Goal: Information Seeking & Learning: Learn about a topic

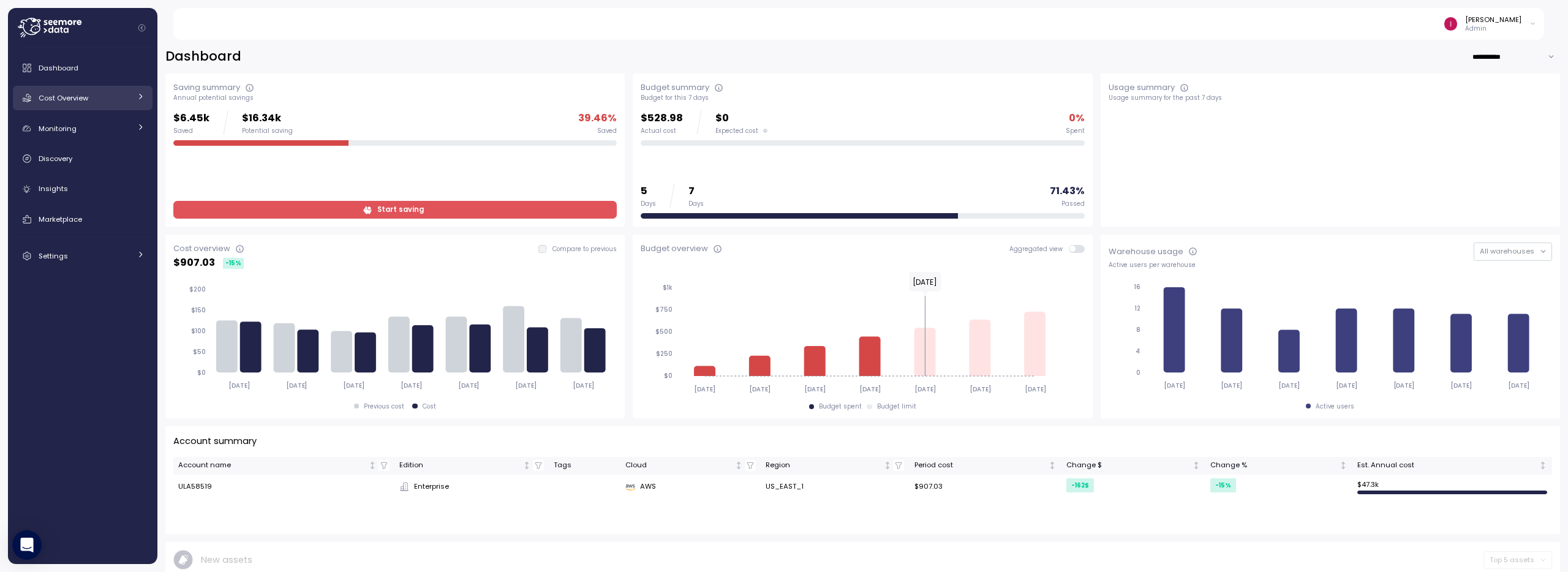
click at [98, 105] on link "Cost Overview" at bounding box center [82, 98] width 139 height 24
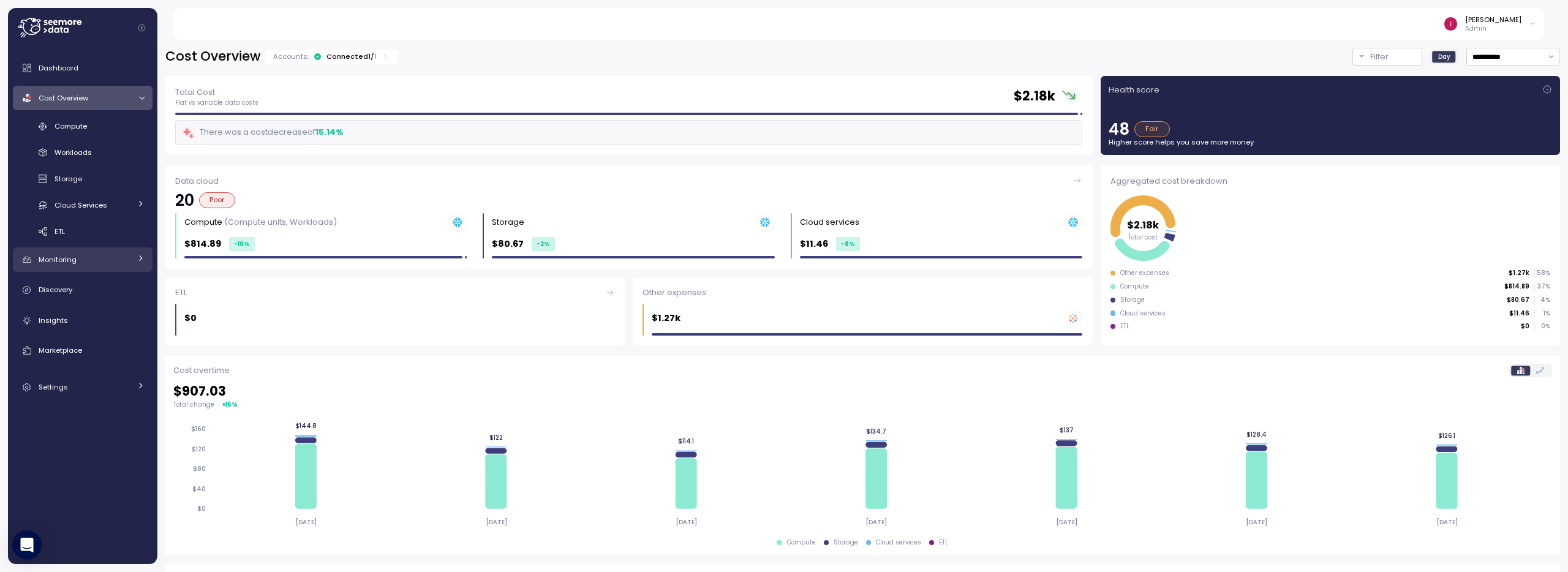
click at [83, 259] on div "Monitoring" at bounding box center [85, 260] width 92 height 13
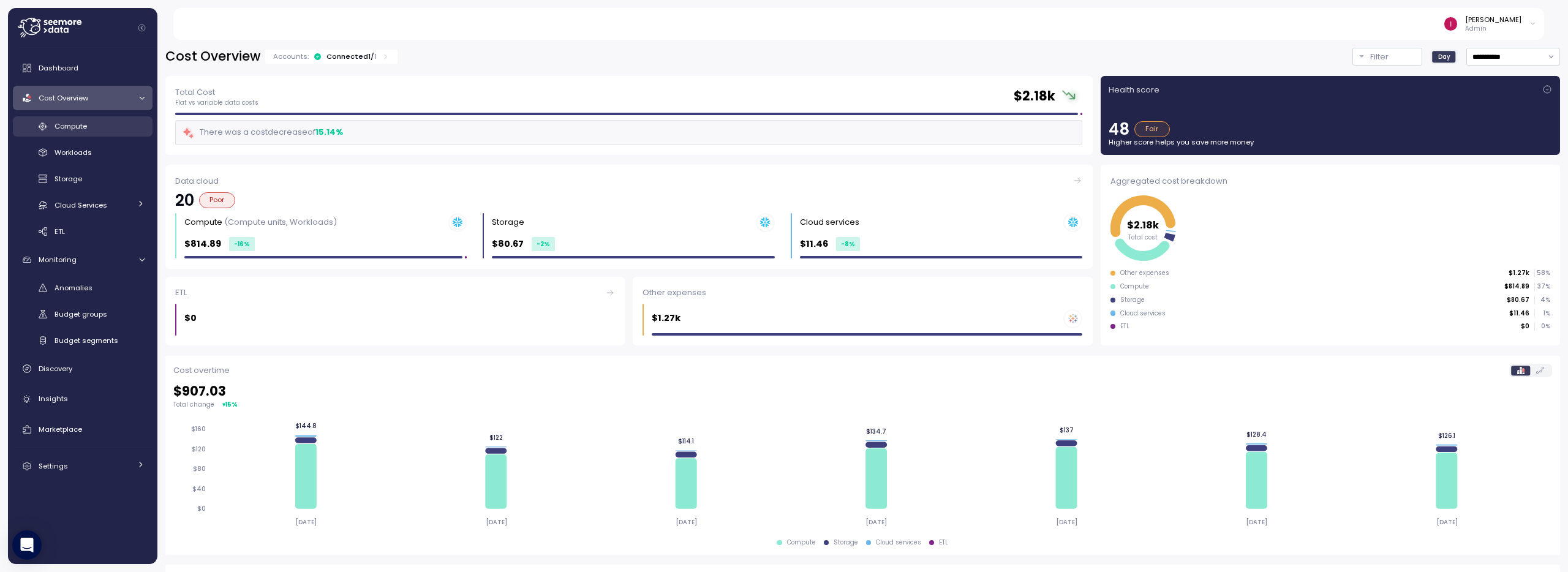
click at [73, 126] on span "Compute" at bounding box center [71, 126] width 33 height 10
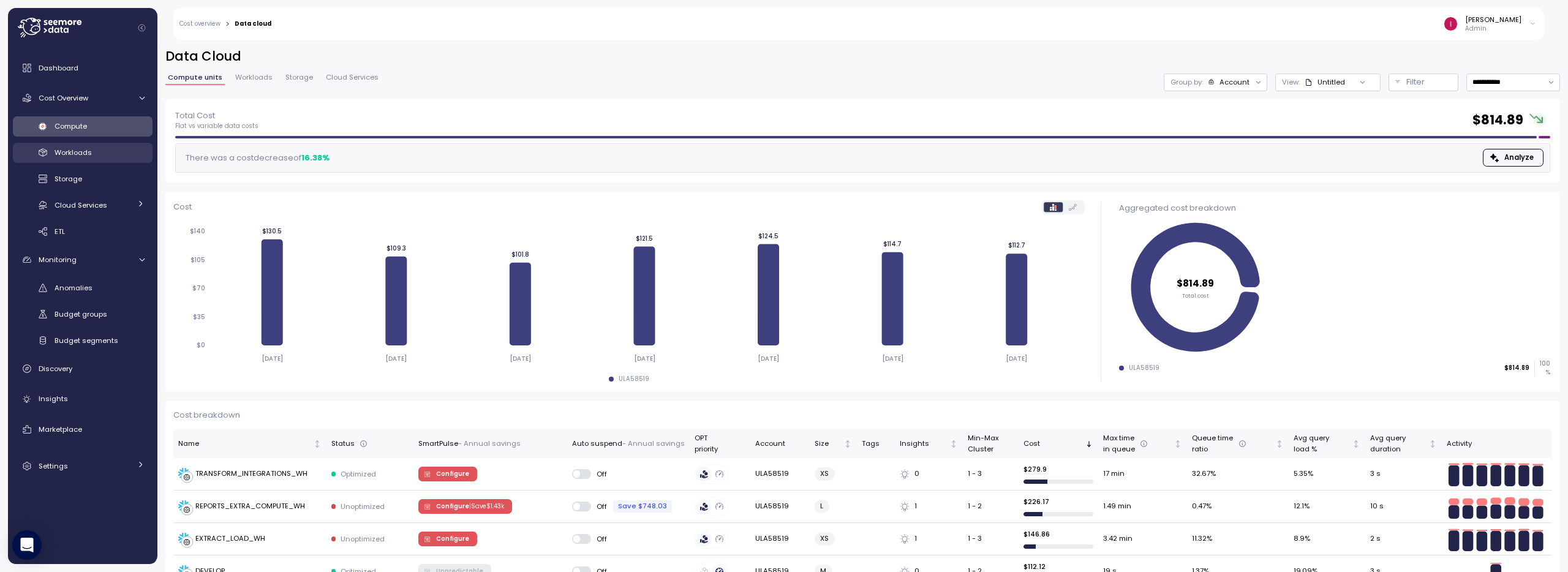
click at [84, 156] on span "Workloads" at bounding box center [72, 152] width 37 height 10
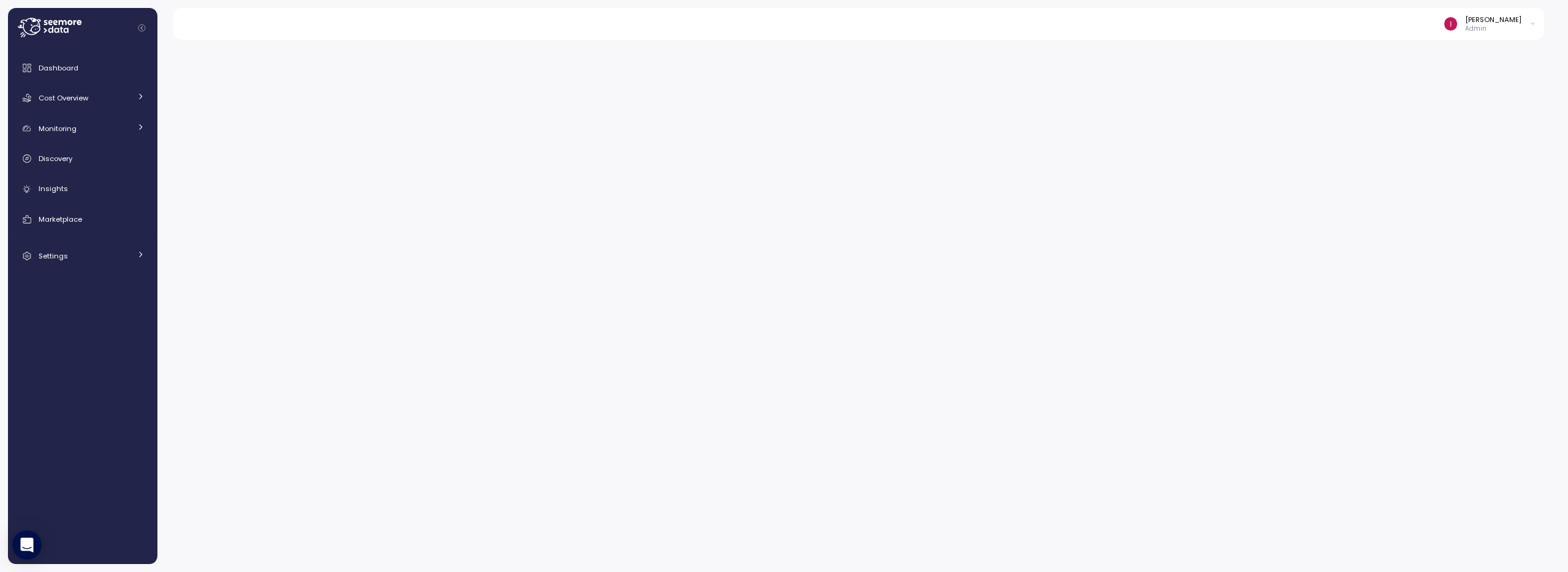
click at [1509, 25] on p "Admin" at bounding box center [1493, 28] width 56 height 8
drag, startPoint x: 1337, startPoint y: 36, endPoint x: 5, endPoint y: 32, distance: 1332.0
click at [1292, 37] on div "Idan Birnboim Admin" at bounding box center [866, 24] width 1357 height 32
click at [48, 29] on icon at bounding box center [50, 28] width 63 height 20
click at [1180, 136] on div at bounding box center [862, 301] width 1411 height 540
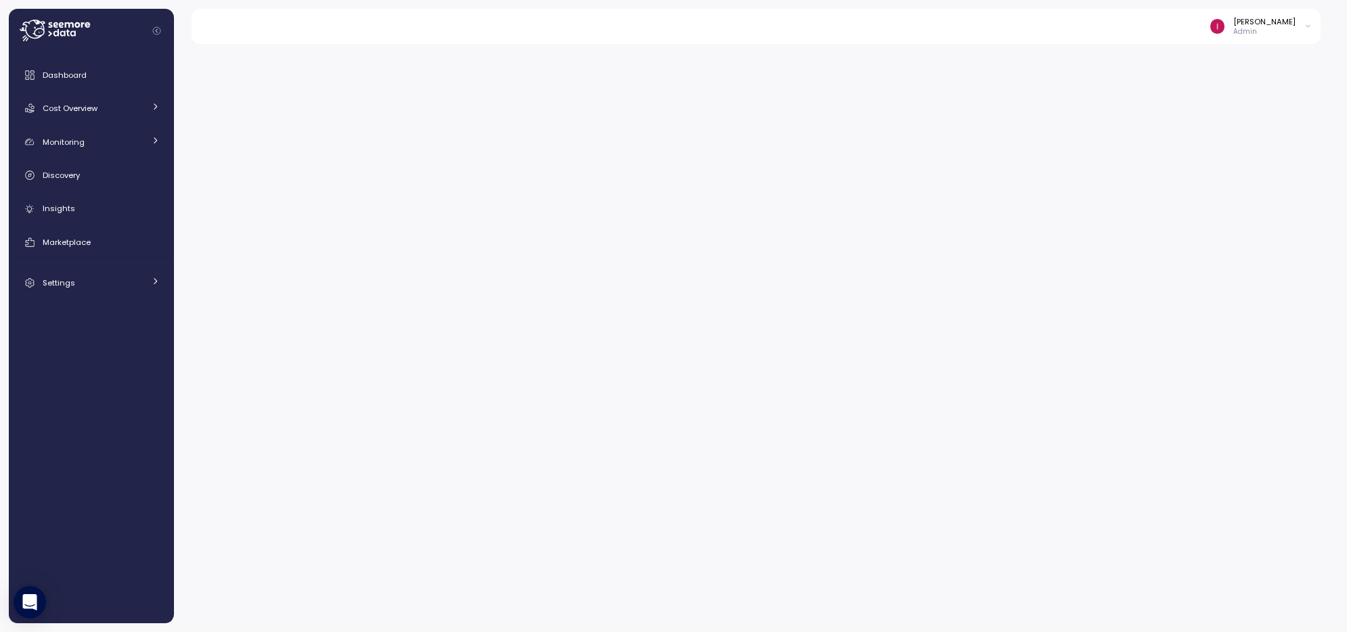
click at [858, 121] on div at bounding box center [760, 333] width 1173 height 597
click at [1266, 27] on p "Admin" at bounding box center [1264, 31] width 62 height 9
click at [1111, 26] on div "Idan Birnboim Admin" at bounding box center [764, 26] width 1114 height 35
click at [1257, 28] on p "Admin" at bounding box center [1264, 31] width 62 height 9
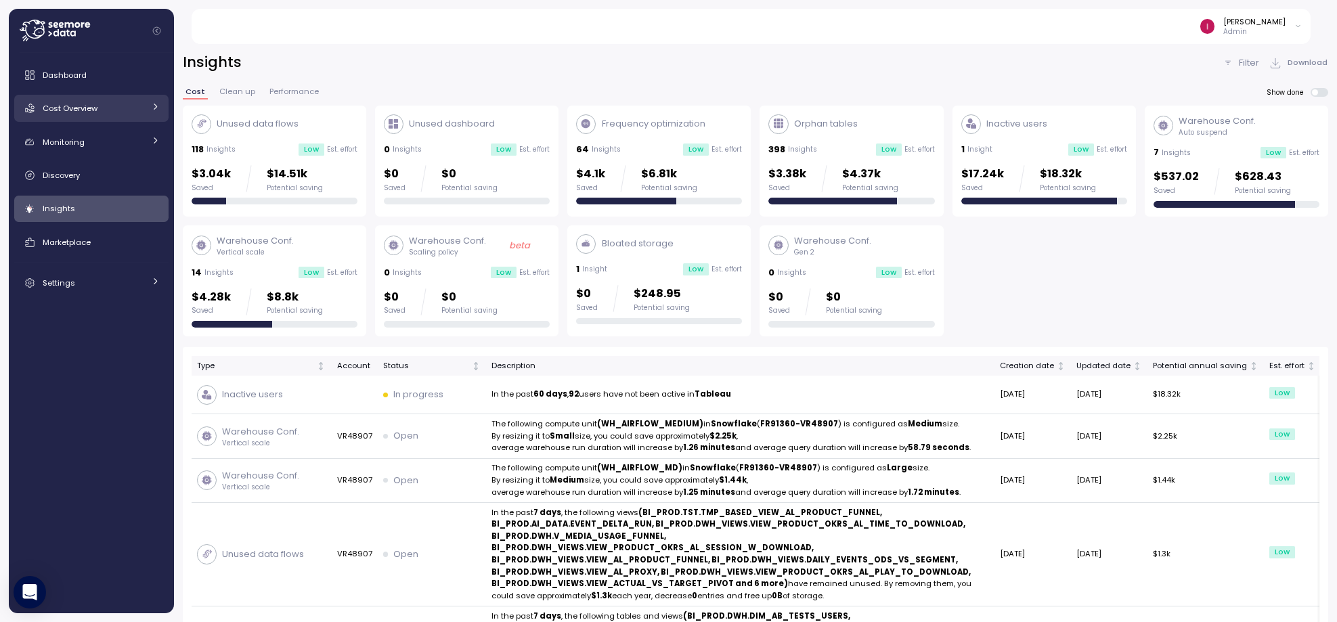
click at [101, 112] on div "Cost Overview" at bounding box center [94, 109] width 102 height 14
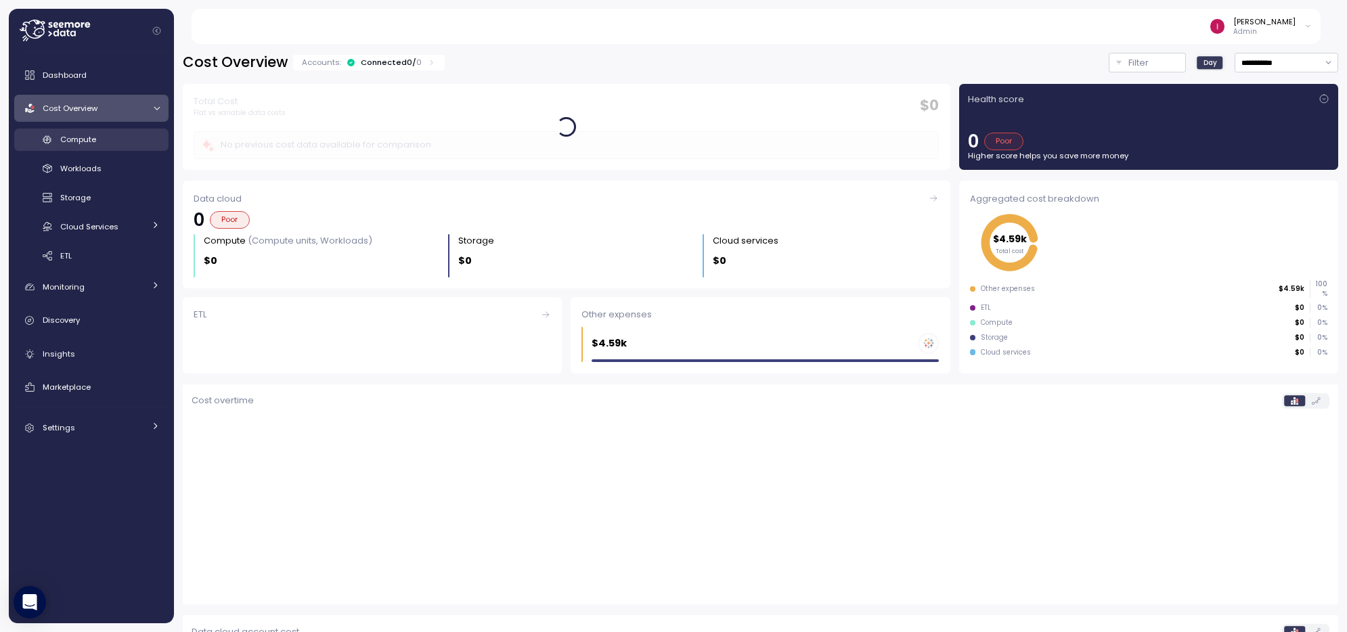
click at [98, 139] on div "Compute" at bounding box center [109, 140] width 99 height 14
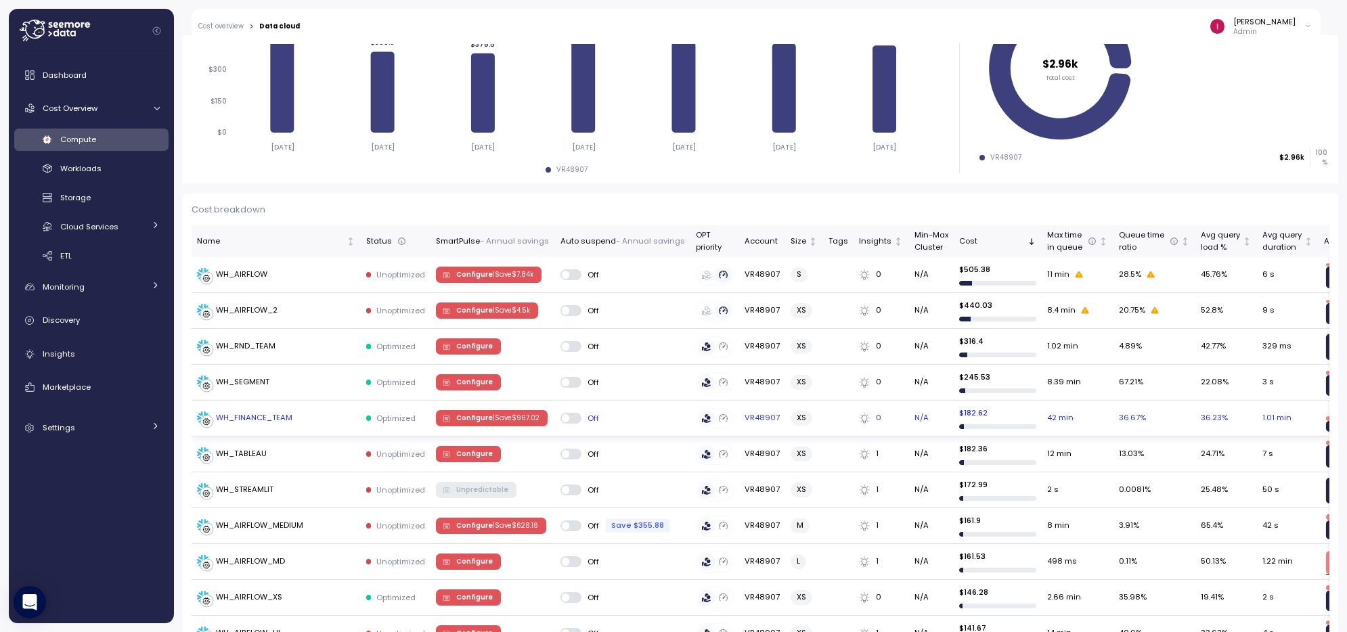
scroll to position [266, 0]
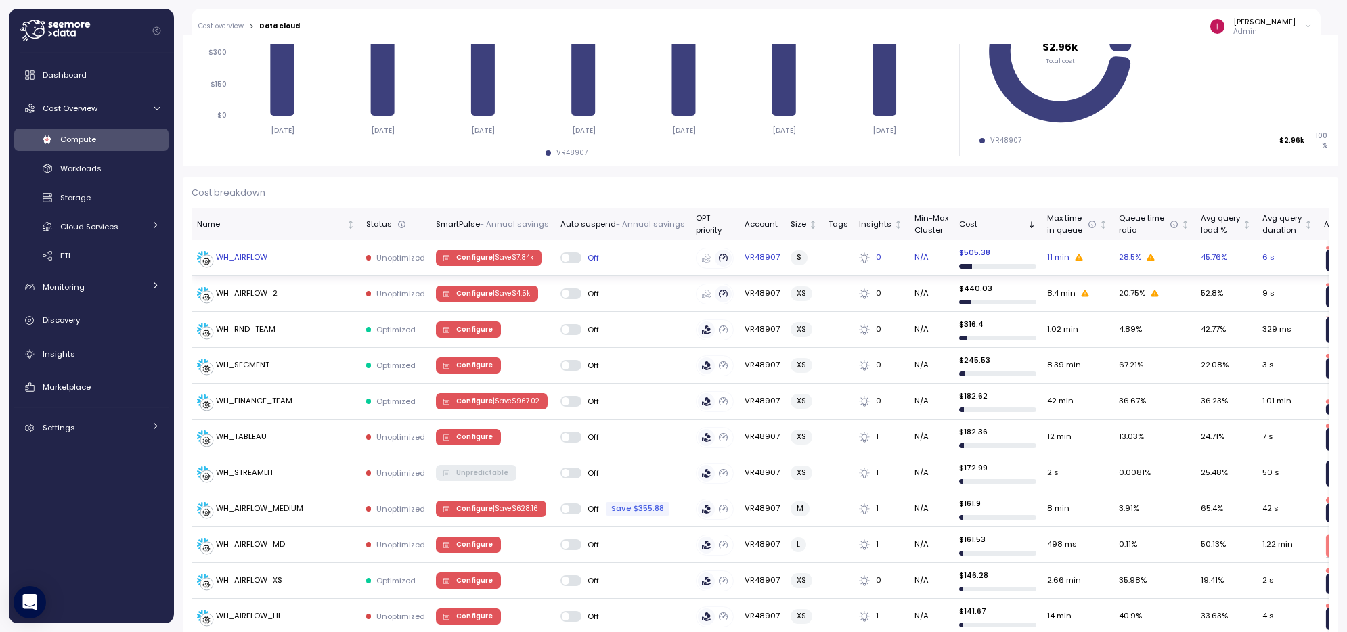
click at [244, 259] on div "WH_AIRFLOW" at bounding box center [241, 258] width 51 height 12
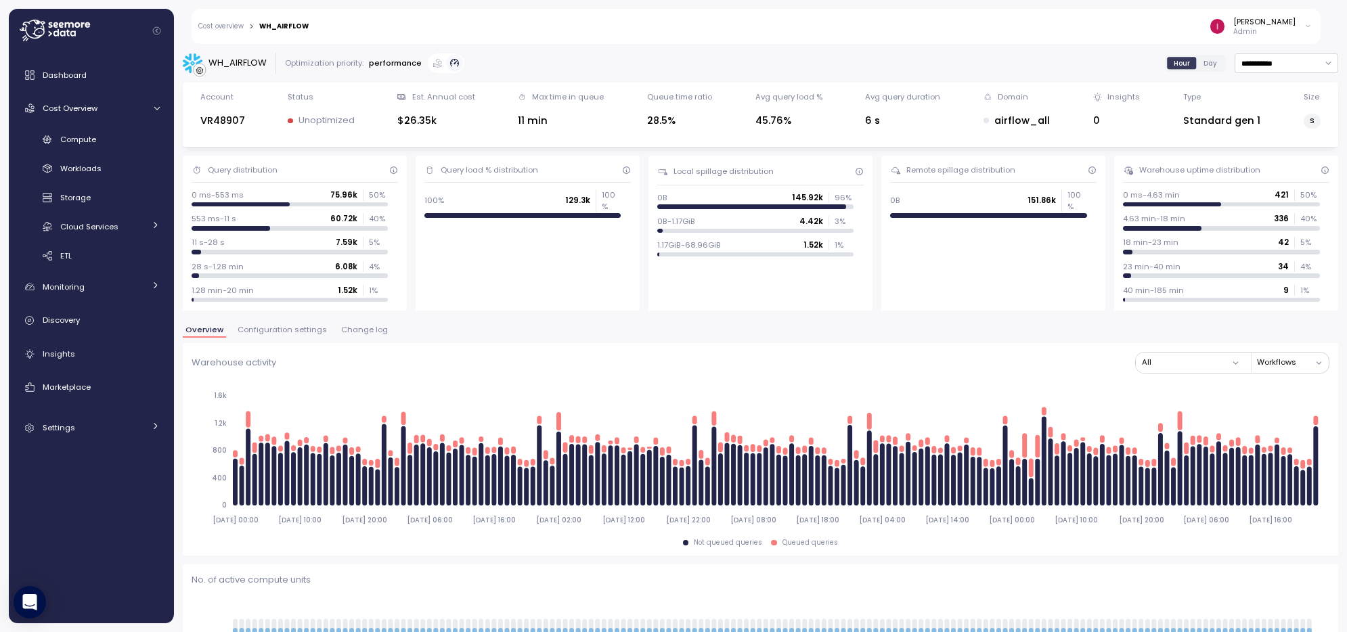
click at [568, 196] on p "129.3k" at bounding box center [577, 200] width 25 height 11
click at [1275, 194] on p "421" at bounding box center [1282, 195] width 14 height 11
drag, startPoint x: 1019, startPoint y: 190, endPoint x: 1047, endPoint y: 194, distance: 28.7
click at [1047, 194] on div "0B 151.86k 100 %" at bounding box center [988, 201] width 197 height 22
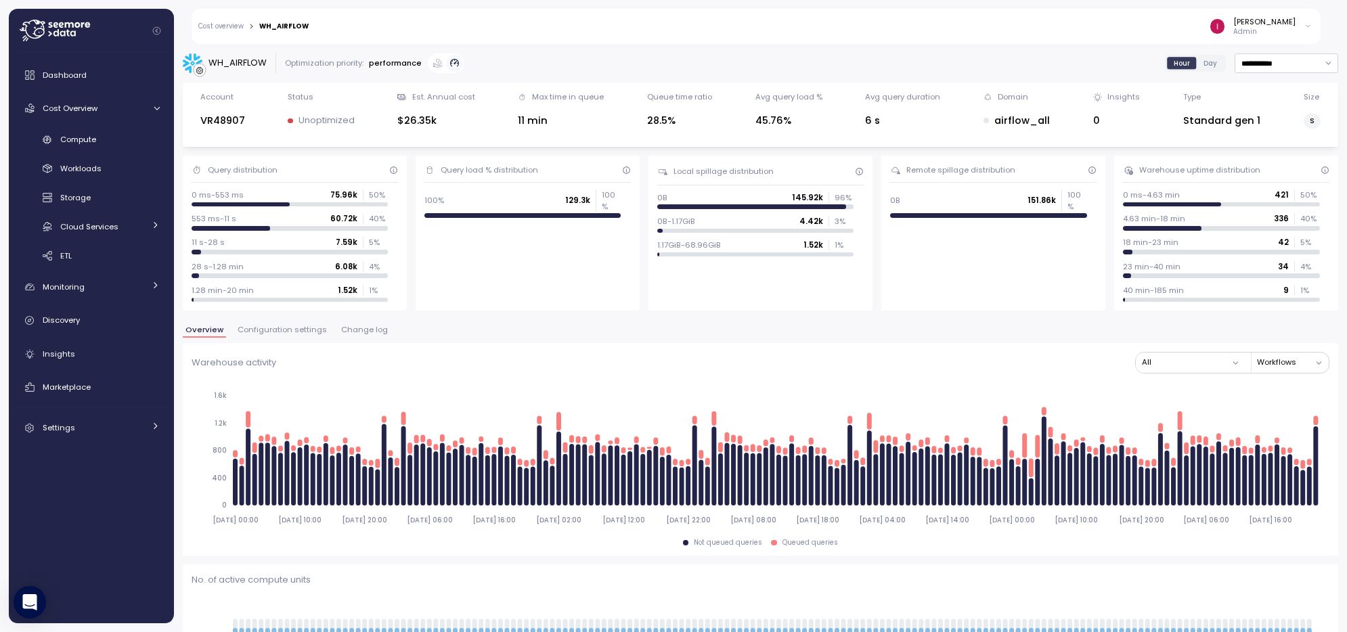
click at [1048, 213] on div "Remote spillage distribution 0B 151.86k 100 %" at bounding box center [993, 233] width 224 height 155
drag, startPoint x: 420, startPoint y: 192, endPoint x: 585, endPoint y: 196, distance: 165.2
click at [441, 192] on div "Query load % distribution 100% 129.3k 100 %" at bounding box center [528, 233] width 224 height 155
click at [621, 185] on div "Query load % distribution 100% 129.3k 100 %" at bounding box center [528, 233] width 224 height 155
drag, startPoint x: 600, startPoint y: 193, endPoint x: 617, endPoint y: 192, distance: 17.6
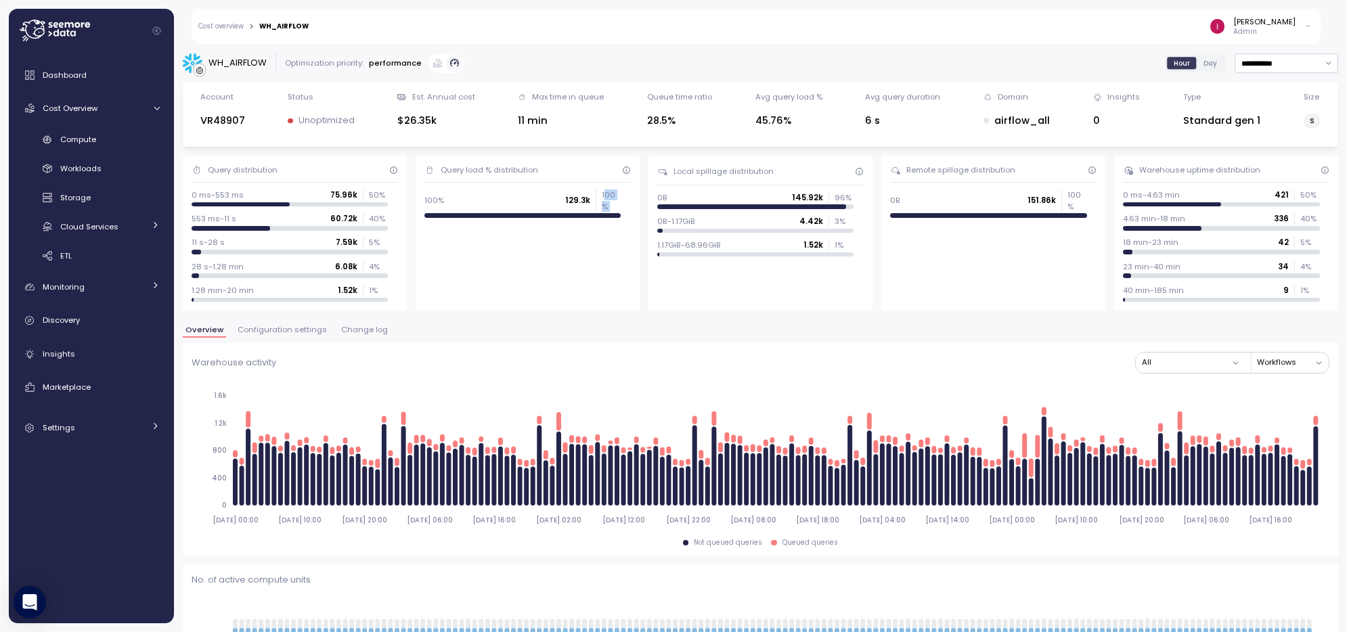
click at [617, 192] on div "100% 129.3k 100 %" at bounding box center [527, 204] width 206 height 28
click at [605, 193] on p "100 %" at bounding box center [611, 201] width 19 height 22
click at [566, 195] on p "129.3k" at bounding box center [577, 200] width 25 height 11
drag, startPoint x: 541, startPoint y: 191, endPoint x: 787, endPoint y: 185, distance: 246.4
click at [569, 190] on div "100% 129.3k 100 %" at bounding box center [522, 201] width 197 height 22
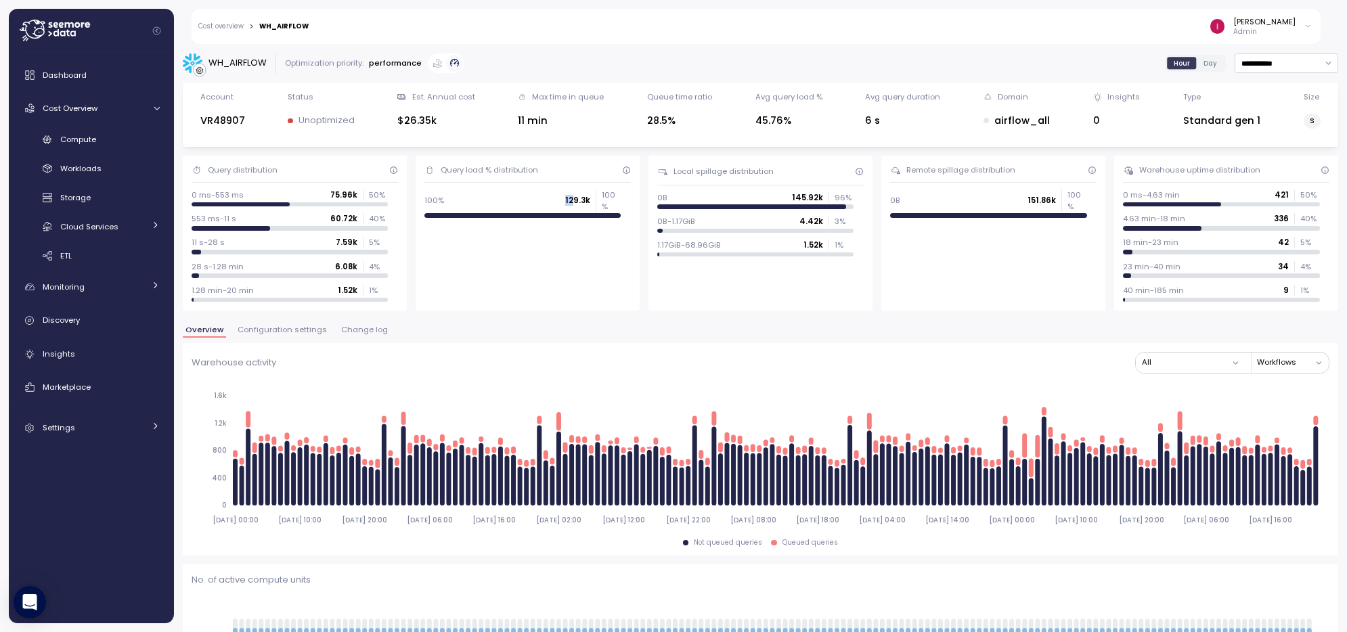
click at [571, 198] on p "129.3k" at bounding box center [577, 200] width 25 height 11
drag, startPoint x: 774, startPoint y: 196, endPoint x: 814, endPoint y: 197, distance: 40.6
click at [814, 197] on div "0B 145.92k 96 %" at bounding box center [755, 197] width 197 height 11
click at [688, 169] on div "Local spillage distribution" at bounding box center [723, 171] width 100 height 11
drag, startPoint x: 786, startPoint y: 194, endPoint x: 836, endPoint y: 190, distance: 50.3
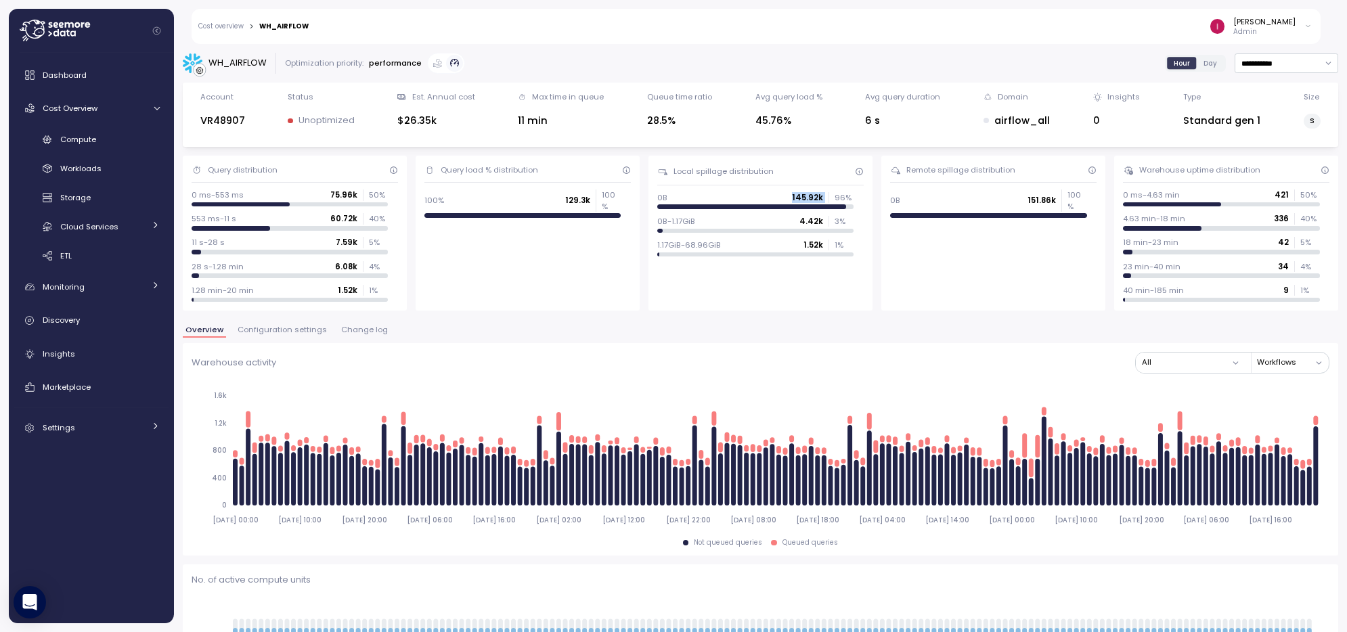
click at [836, 190] on div "Local spillage distribution 0B 145.92k 96 % 0B-1.17GiB 4.42k 3 % 1.17GiB-68.96G…" at bounding box center [760, 233] width 224 height 155
click at [793, 196] on p "145.92k" at bounding box center [807, 197] width 31 height 11
drag, startPoint x: 788, startPoint y: 198, endPoint x: 831, endPoint y: 193, distance: 43.7
click at [831, 193] on div "145.92k 96 %" at bounding box center [823, 197] width 62 height 11
drag, startPoint x: 792, startPoint y: 221, endPoint x: 834, endPoint y: 216, distance: 42.3
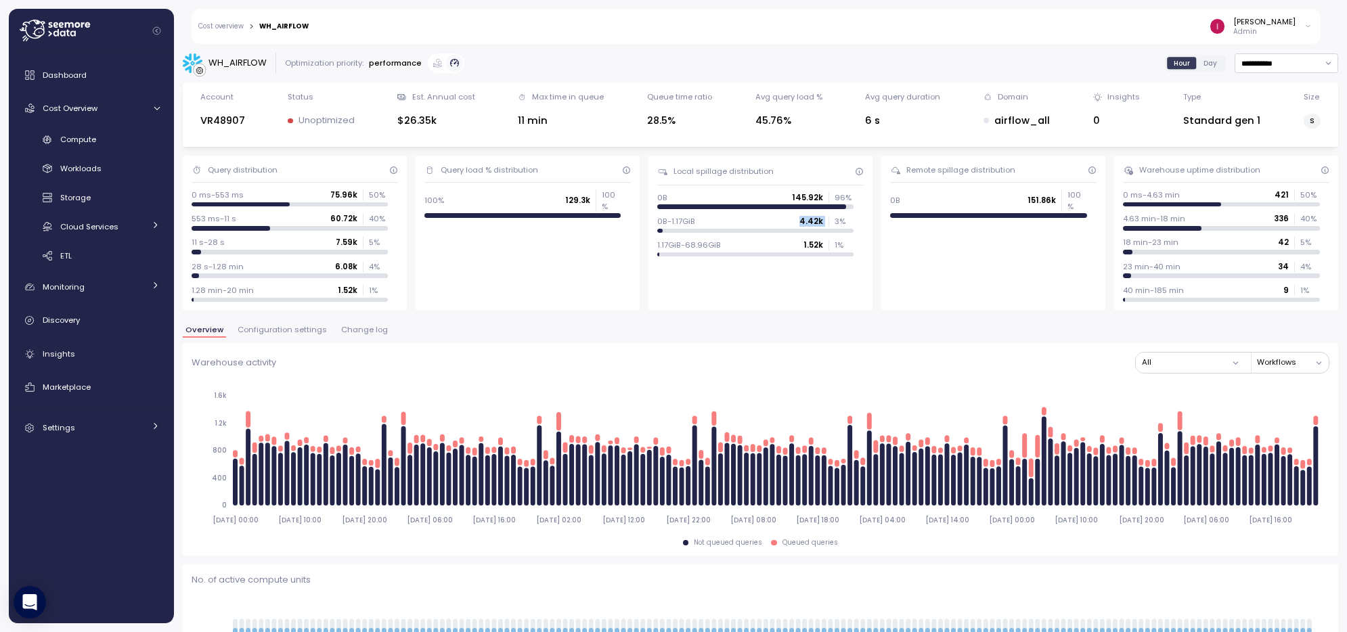
click at [835, 216] on div "0B-1.17GiB 4.42k 3 %" at bounding box center [755, 221] width 197 height 11
drag, startPoint x: 797, startPoint y: 244, endPoint x: 816, endPoint y: 242, distance: 19.1
click at [816, 242] on div "1.17GiB-68.96GiB 1.52k 1 %" at bounding box center [755, 245] width 197 height 11
click at [808, 201] on p "145.92k" at bounding box center [807, 197] width 31 height 11
drag, startPoint x: 323, startPoint y: 194, endPoint x: 324, endPoint y: 212, distance: 18.3
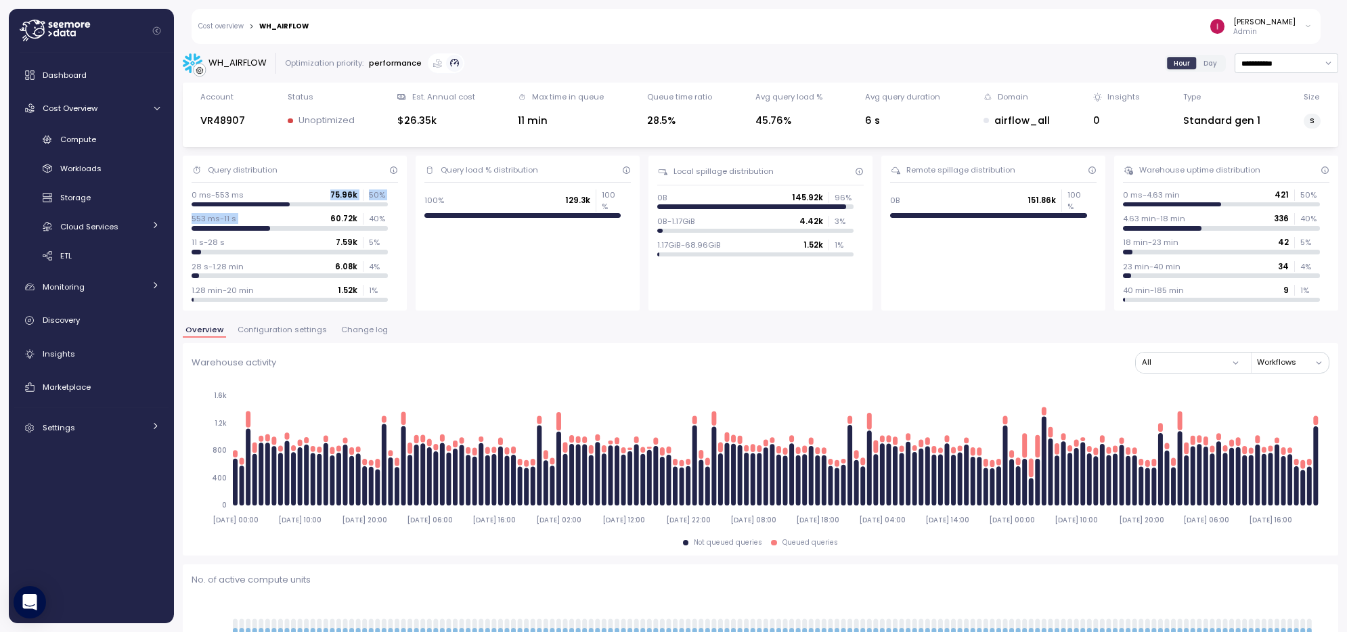
click at [326, 215] on div "0 ms-553 ms 75.96k 50 % 553 ms-11 s 60.72k 40 % 11 s-28 s 7.59k 5 % 28 s-1.28 m…" at bounding box center [295, 246] width 206 height 112
click at [326, 196] on div "0 ms-553 ms 75.96k 50 %" at bounding box center [290, 195] width 197 height 11
click at [395, 187] on div "Query distribution 0 ms-553 ms 75.96k 50 % 553 ms-11 s 60.72k 40 % 11 s-28 s 7.…" at bounding box center [295, 233] width 224 height 155
drag, startPoint x: 320, startPoint y: 219, endPoint x: 375, endPoint y: 213, distance: 55.1
click at [375, 213] on div "553 ms-11 s 60.72k 40 %" at bounding box center [290, 218] width 197 height 11
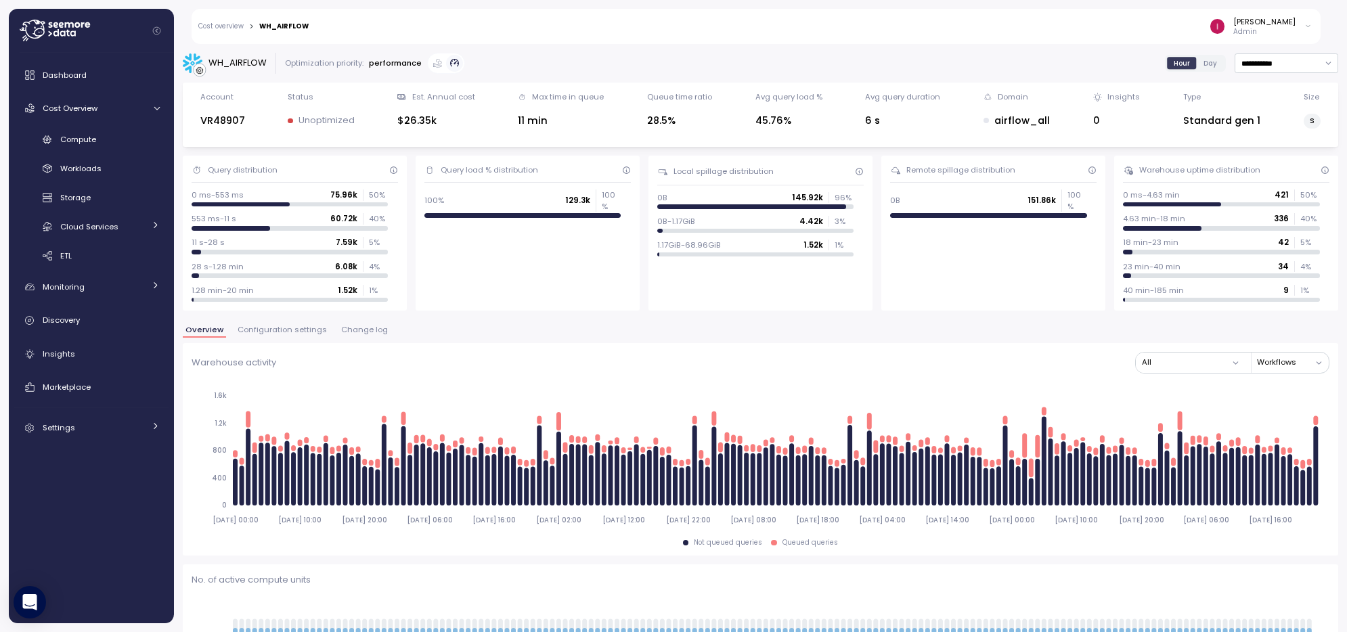
drag, startPoint x: 328, startPoint y: 197, endPoint x: 1132, endPoint y: 136, distance: 805.7
click at [406, 178] on div "Query distribution 0 ms-553 ms 75.96k 50 % 553 ms-11 s 60.72k 40 % 11 s-28 s 7.…" at bounding box center [760, 233] width 1155 height 155
click at [1017, 193] on div "0B 151.86k 100 %" at bounding box center [988, 201] width 197 height 22
drag, startPoint x: 1009, startPoint y: 190, endPoint x: 860, endPoint y: 213, distance: 150.7
click at [998, 199] on div "0B 151.86k 100 %" at bounding box center [988, 201] width 197 height 22
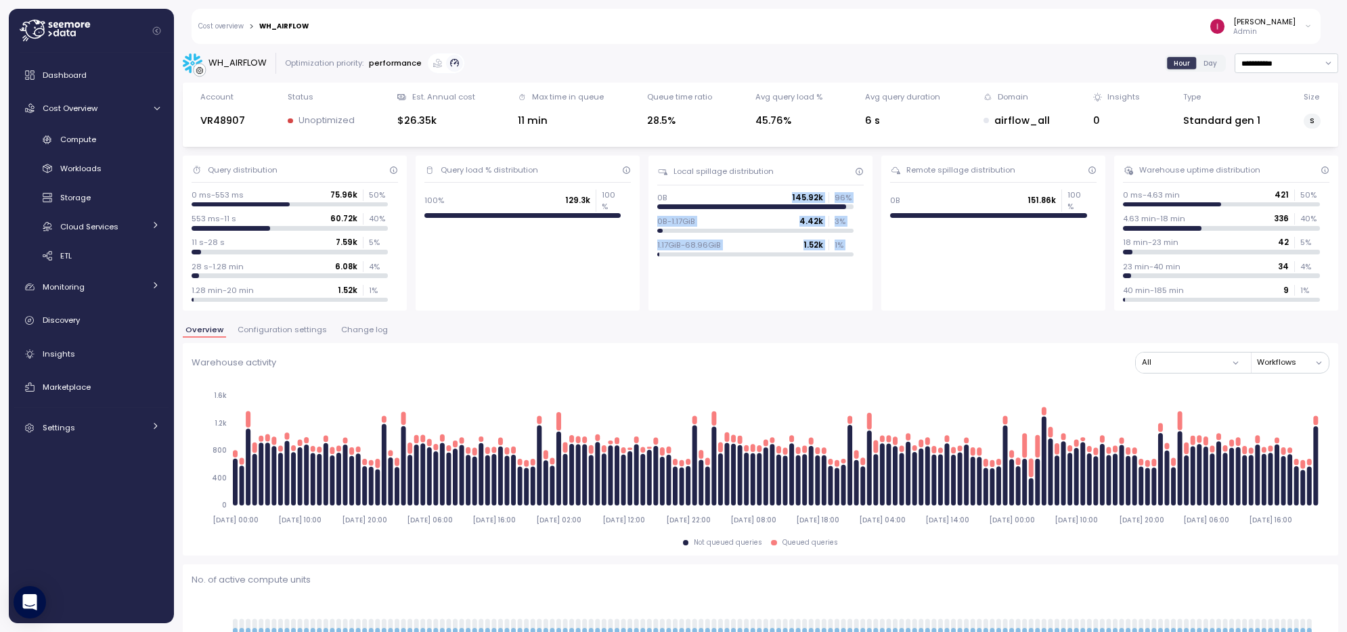
drag, startPoint x: 796, startPoint y: 196, endPoint x: 851, endPoint y: 252, distance: 79.5
click at [851, 252] on div "0B 145.92k 96 % 0B-1.17GiB 4.42k 3 % 1.17GiB-68.96GiB 1.52k 1 %" at bounding box center [760, 224] width 206 height 65
drag, startPoint x: 703, startPoint y: 212, endPoint x: 562, endPoint y: 202, distance: 140.4
click at [702, 212] on div "0B 145.92k 96 % 0B-1.17GiB 4.42k 3 % 1.17GiB-68.96GiB 1.52k 1 %" at bounding box center [760, 224] width 206 height 65
drag, startPoint x: 555, startPoint y: 193, endPoint x: 575, endPoint y: 190, distance: 19.8
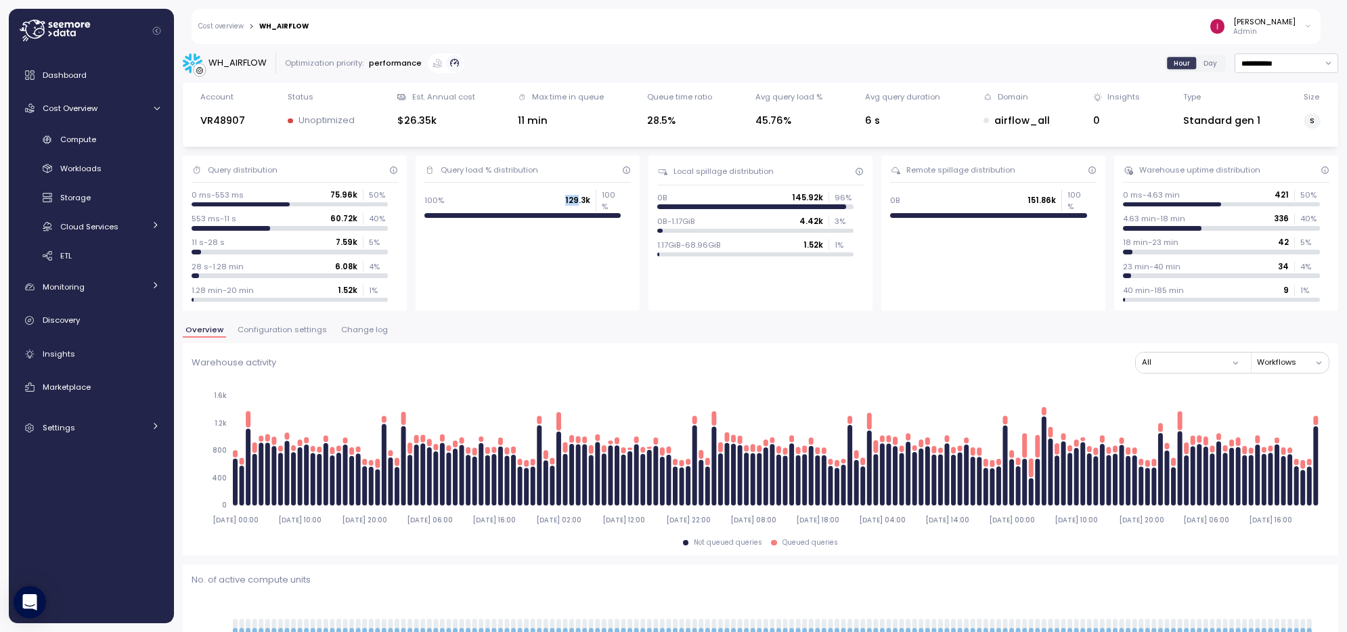
click at [575, 190] on div "100% 129.3k 100 %" at bounding box center [522, 201] width 197 height 22
click at [560, 194] on div "100% 129.3k 100 %" at bounding box center [522, 204] width 197 height 28
drag, startPoint x: 560, startPoint y: 193, endPoint x: 597, endPoint y: 190, distance: 36.7
click at [597, 190] on div "100% 129.3k 100 %" at bounding box center [522, 201] width 197 height 22
click at [565, 197] on p "129.3k" at bounding box center [577, 200] width 25 height 11
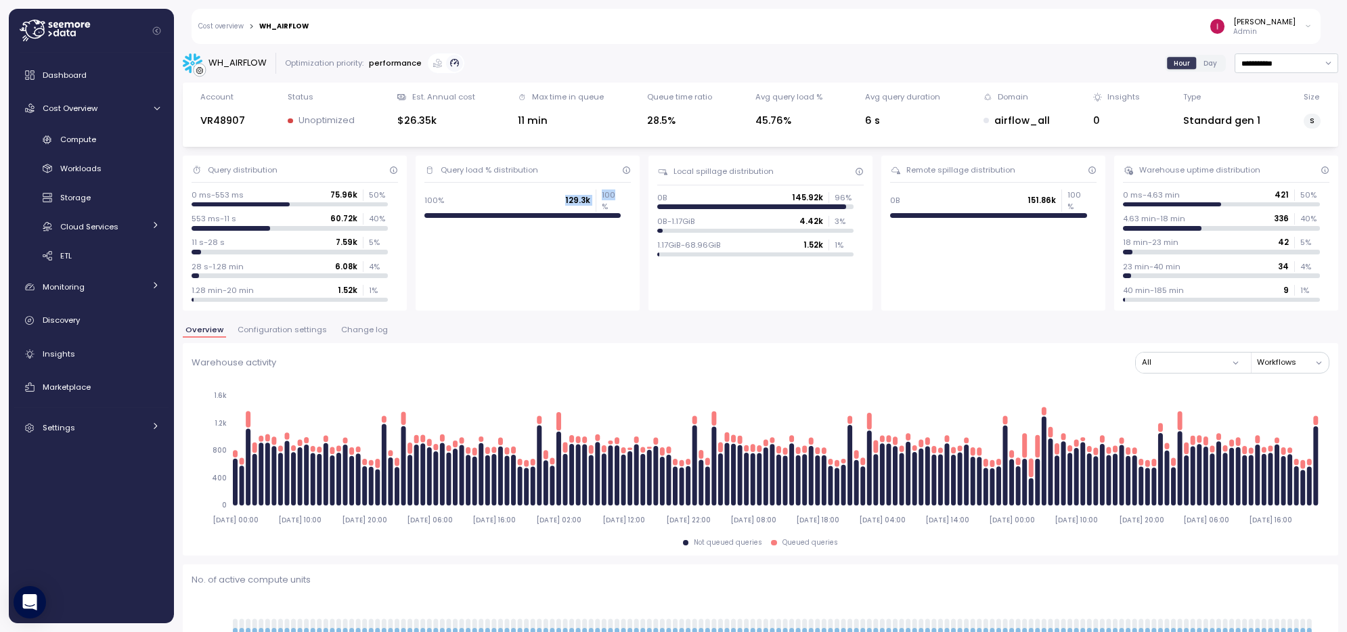
drag, startPoint x: 561, startPoint y: 194, endPoint x: 608, endPoint y: 197, distance: 47.5
click at [608, 197] on div "100% 129.3k 100 %" at bounding box center [522, 201] width 197 height 22
click at [351, 285] on p "1.52k" at bounding box center [348, 290] width 20 height 11
drag, startPoint x: 390, startPoint y: 187, endPoint x: 385, endPoint y: 193, distance: 7.2
click at [231, 190] on div "Query distribution 0 ms-553 ms 75.96k 50 % 553 ms-11 s 60.72k 40 % 11 s-28 s 7.…" at bounding box center [295, 233] width 224 height 155
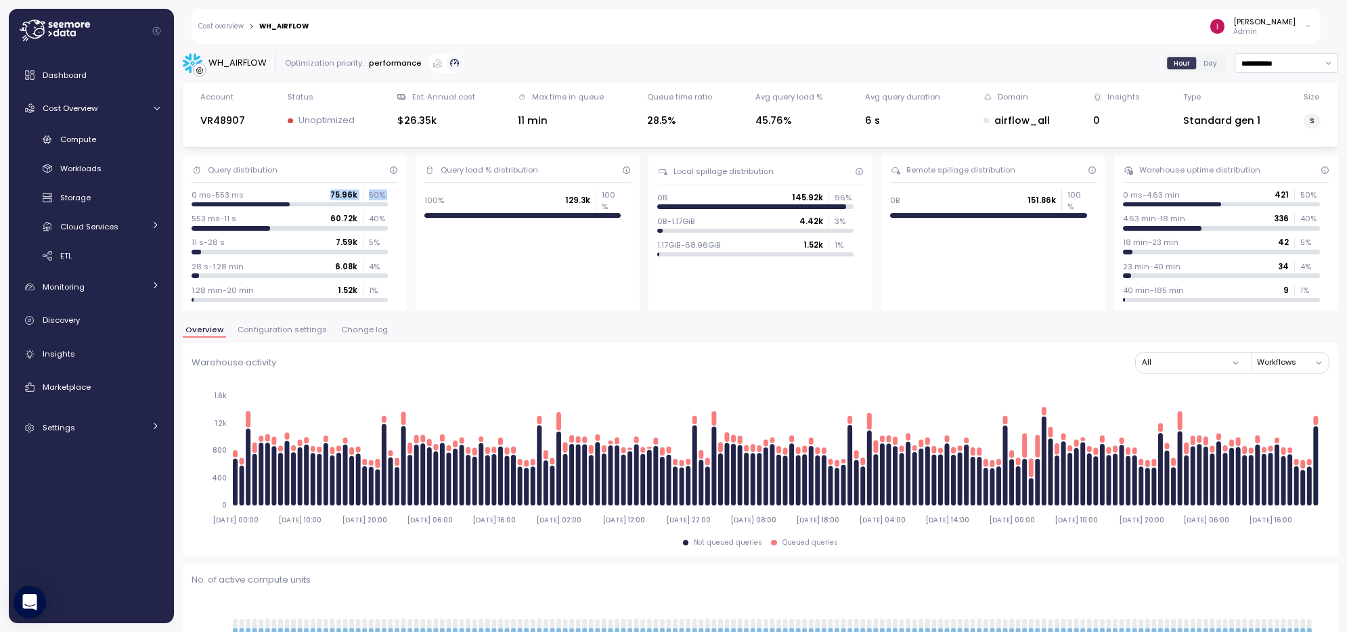
drag, startPoint x: 391, startPoint y: 196, endPoint x: 269, endPoint y: 194, distance: 121.9
click at [282, 194] on div "0 ms-553 ms 75.96k 50 %" at bounding box center [295, 198] width 206 height 17
click at [240, 192] on p "0 ms-553 ms" at bounding box center [218, 195] width 52 height 11
drag, startPoint x: 193, startPoint y: 191, endPoint x: 213, endPoint y: 194, distance: 19.8
click at [198, 192] on p "0 ms-553 ms" at bounding box center [218, 195] width 52 height 11
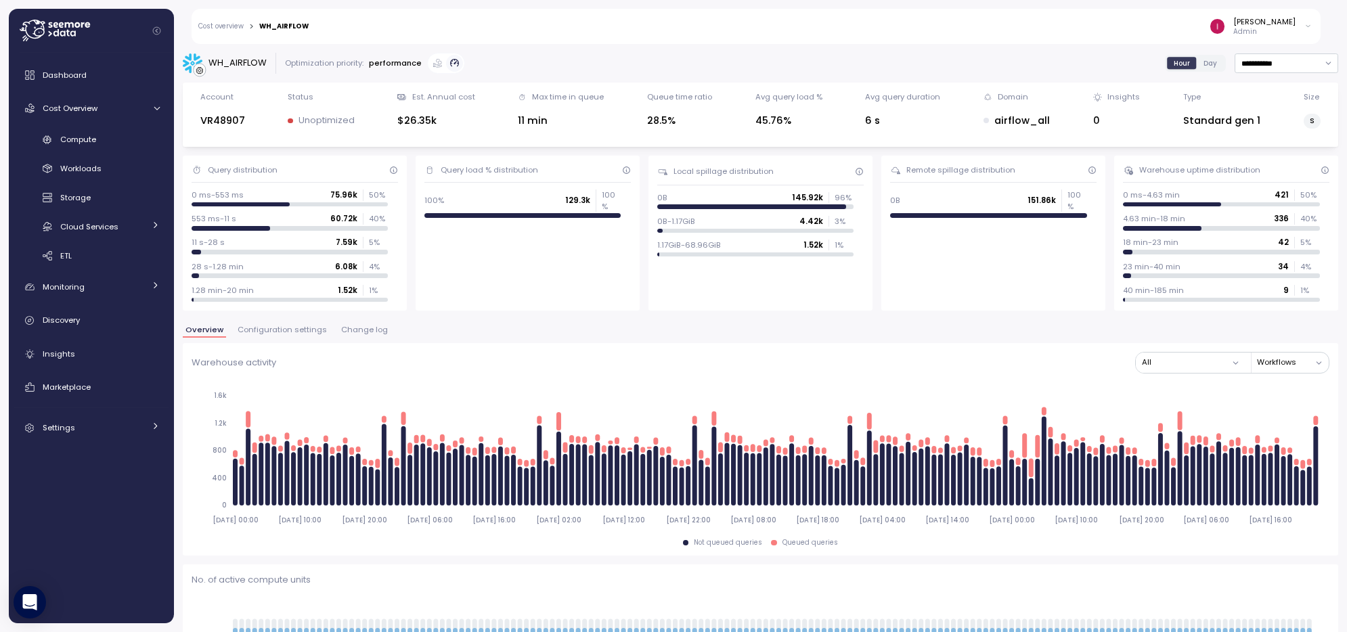
click at [213, 194] on p "0 ms-553 ms" at bounding box center [218, 195] width 52 height 11
drag, startPoint x: 219, startPoint y: 192, endPoint x: 253, endPoint y: 192, distance: 33.8
click at [219, 192] on p "0 ms-553 ms" at bounding box center [218, 195] width 52 height 11
click at [236, 193] on p "0 ms-553 ms" at bounding box center [218, 195] width 52 height 11
drag, startPoint x: 386, startPoint y: 219, endPoint x: 321, endPoint y: 220, distance: 65.7
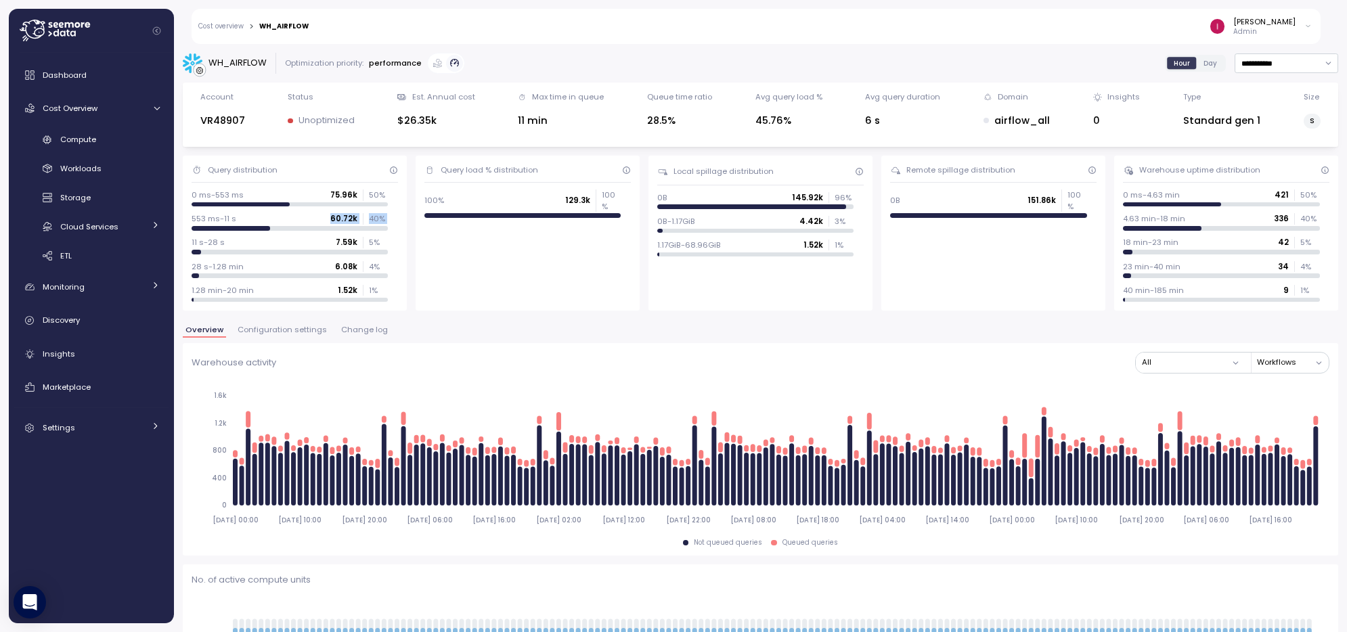
click at [324, 221] on div "553 ms-11 s 60.72k 40 %" at bounding box center [295, 221] width 206 height 17
drag, startPoint x: 201, startPoint y: 221, endPoint x: 217, endPoint y: 220, distance: 16.3
click at [204, 220] on p "553 ms-11 s" at bounding box center [214, 218] width 45 height 11
drag, startPoint x: 217, startPoint y: 220, endPoint x: 252, endPoint y: 219, distance: 35.2
click at [223, 219] on p "553 ms-11 s" at bounding box center [214, 218] width 45 height 11
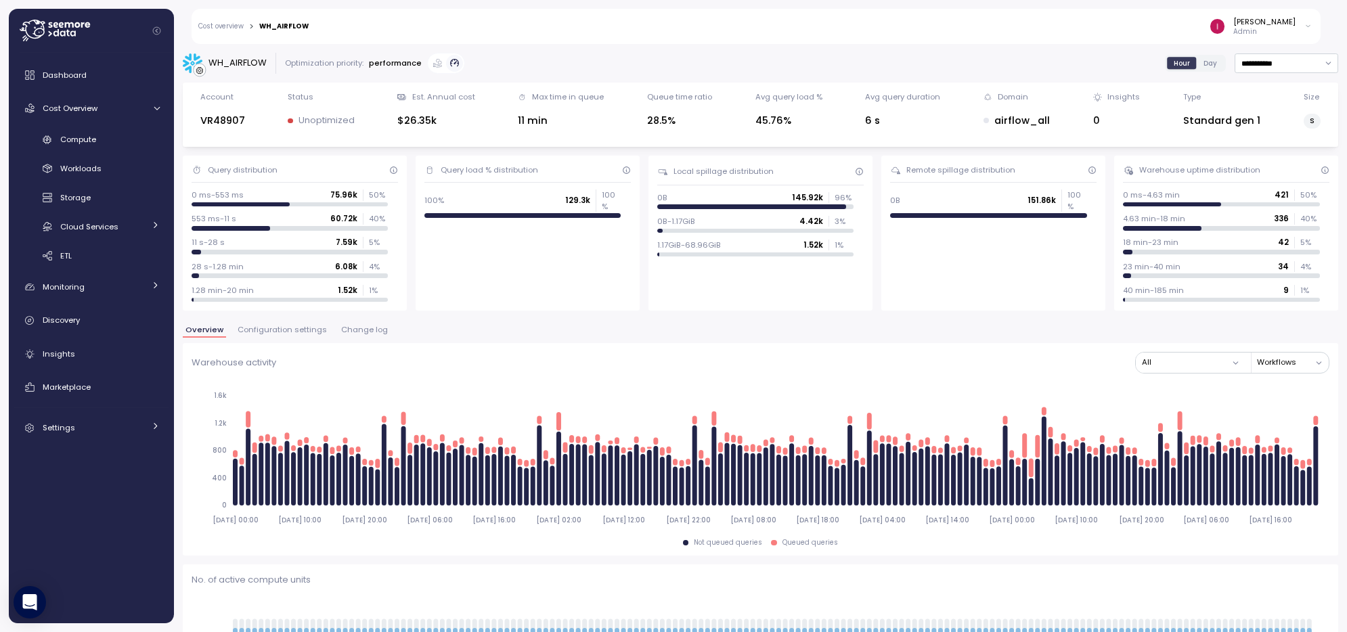
click at [244, 219] on div "553 ms-11 s 60.72k 40 %" at bounding box center [290, 218] width 197 height 11
drag, startPoint x: 395, startPoint y: 293, endPoint x: 200, endPoint y: 286, distance: 194.4
click at [187, 291] on div "Query distribution 0 ms-553 ms 75.96k 50 % 553 ms-11 s 60.72k 40 % 11 s-28 s 7.…" at bounding box center [295, 233] width 224 height 155
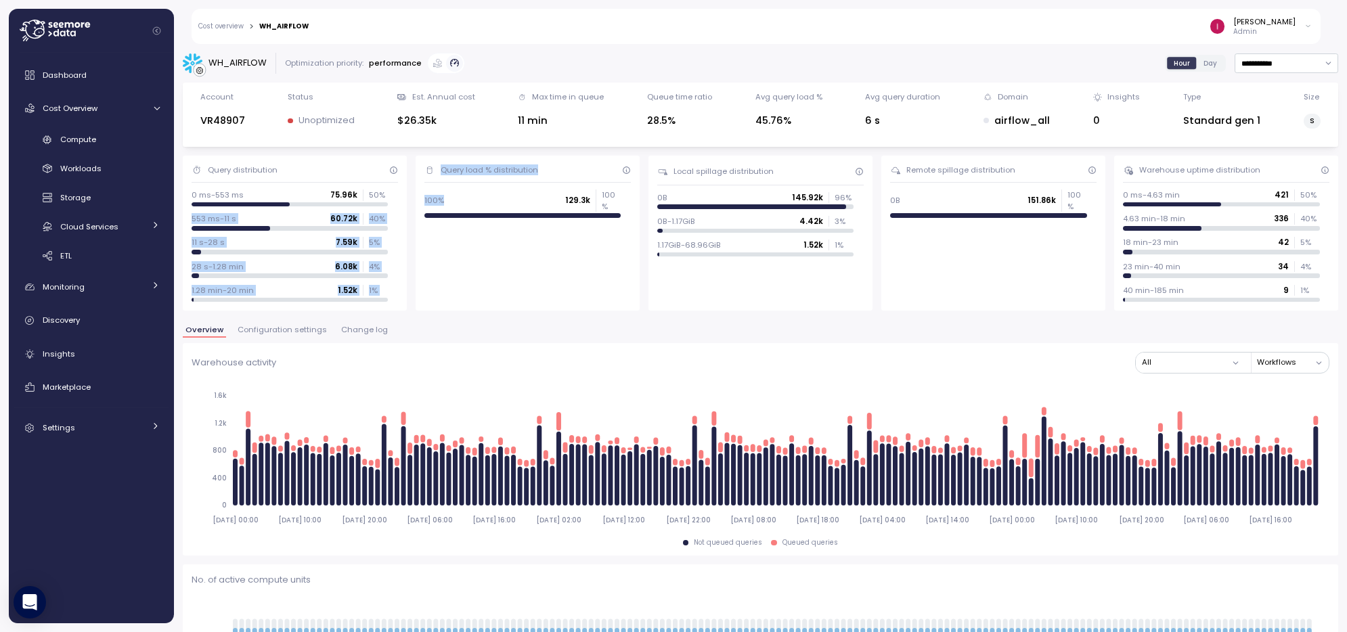
drag, startPoint x: 397, startPoint y: 188, endPoint x: 564, endPoint y: 196, distance: 167.3
click at [521, 194] on div "Query distribution 0 ms-553 ms 75.96k 50 % 553 ms-11 s 60.72k 40 % 11 s-28 s 7.…" at bounding box center [760, 233] width 1155 height 155
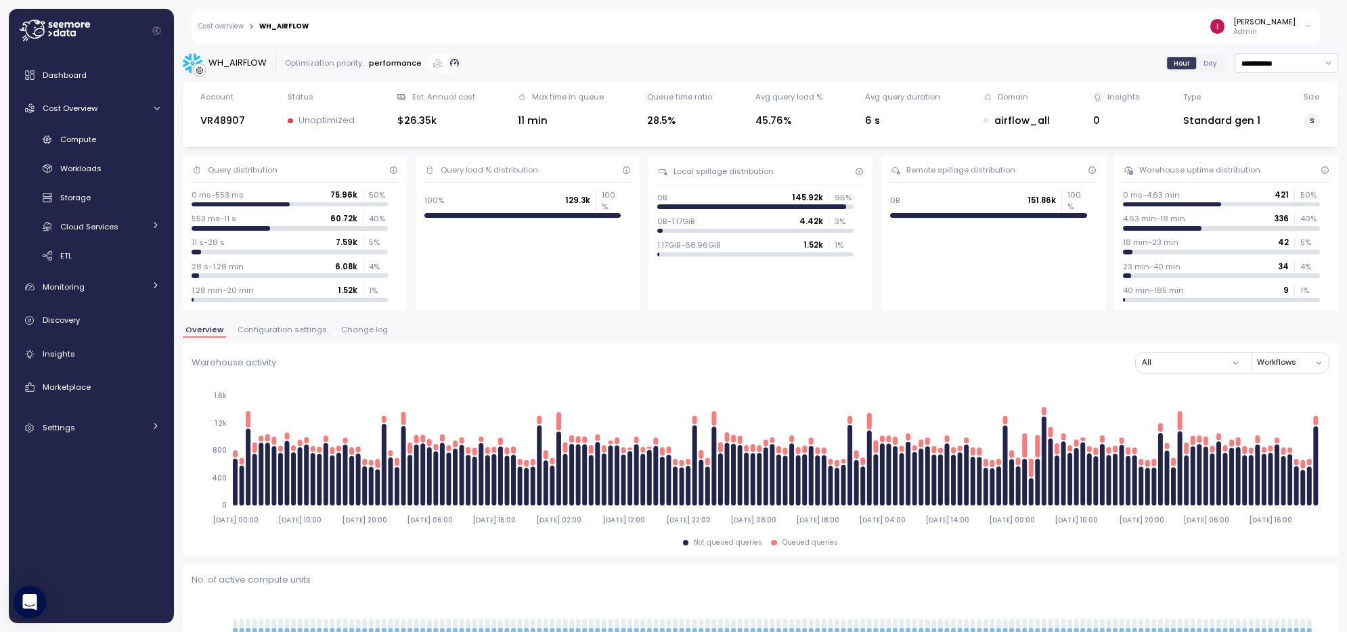
click at [561, 197] on div "100% 129.3k 100 %" at bounding box center [522, 201] width 197 height 22
drag, startPoint x: 428, startPoint y: 196, endPoint x: 491, endPoint y: 196, distance: 62.9
click at [632, 206] on div "Query load % distribution 100% 129.3k 100 %" at bounding box center [528, 233] width 224 height 155
click at [440, 194] on div "100% 129.3k 100 %" at bounding box center [522, 201] width 197 height 22
click at [427, 195] on p "100%" at bounding box center [434, 200] width 20 height 11
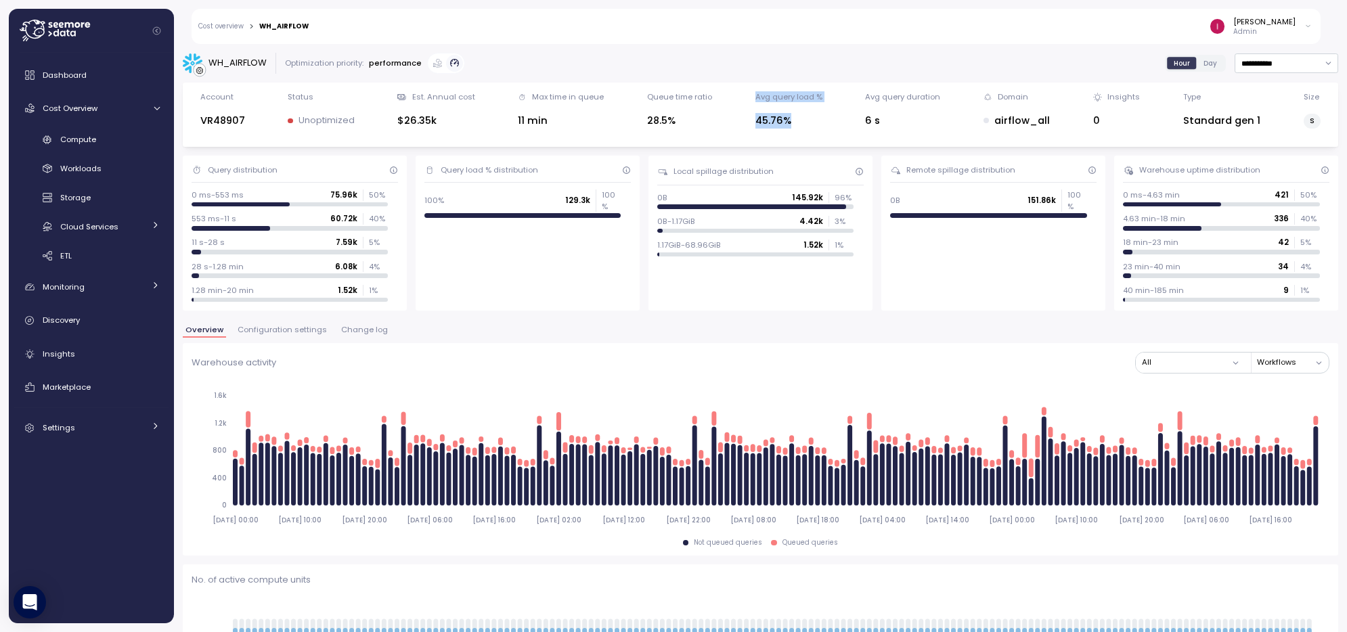
drag, startPoint x: 753, startPoint y: 98, endPoint x: 881, endPoint y: 130, distance: 131.2
click at [822, 129] on div "Account VR48907 Status Unoptimized Est. Annual cost $26.35k Max time in queue 1…" at bounding box center [761, 114] width 1138 height 47
